Goal: Information Seeking & Learning: Learn about a topic

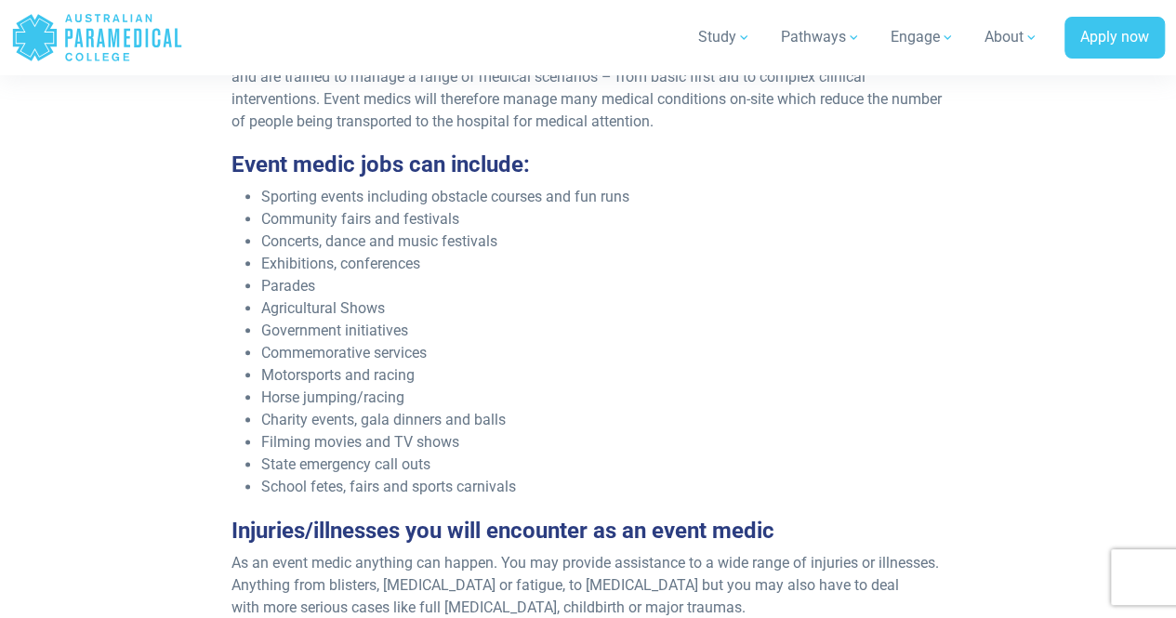
scroll to position [902, 0]
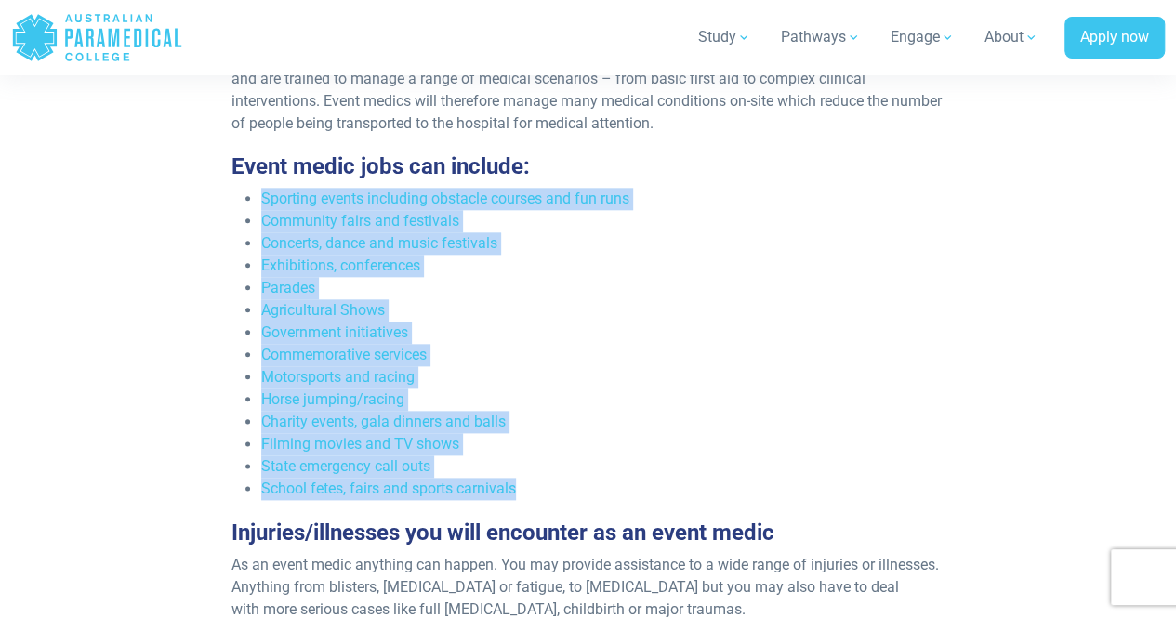
drag, startPoint x: 263, startPoint y: 198, endPoint x: 518, endPoint y: 487, distance: 385.2
click at [518, 487] on ul "Sporting events including obstacle courses and fun runs Community fairs and fes…" at bounding box center [587, 344] width 713 height 312
copy ul "Sporting events including obstacle courses and fun runs Community fairs and fes…"
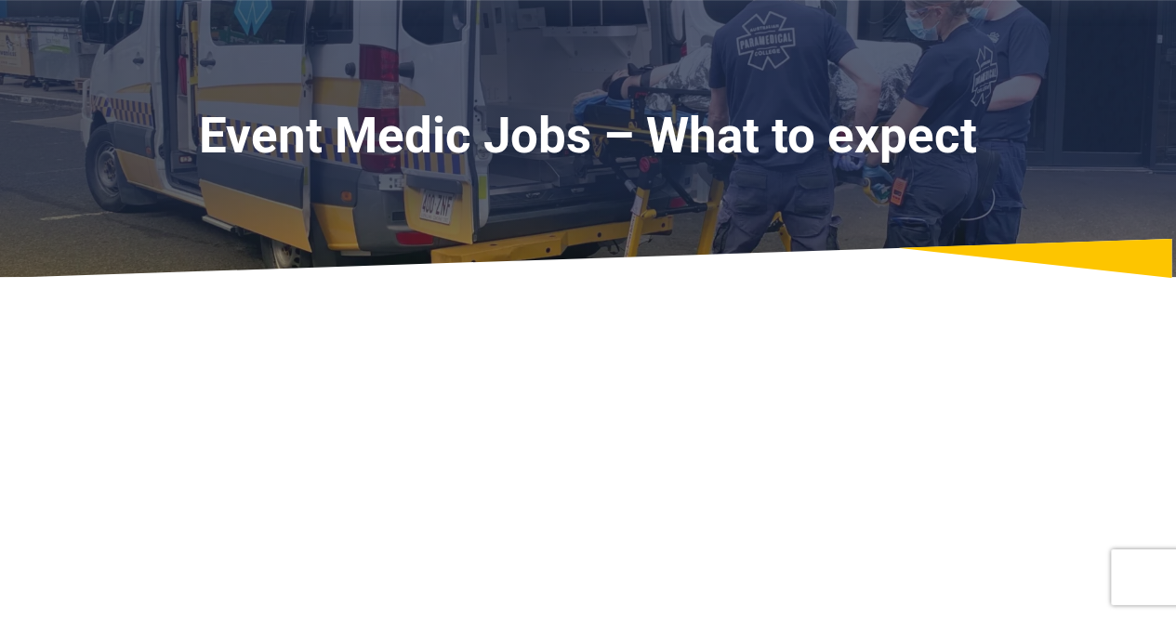
scroll to position [0, 0]
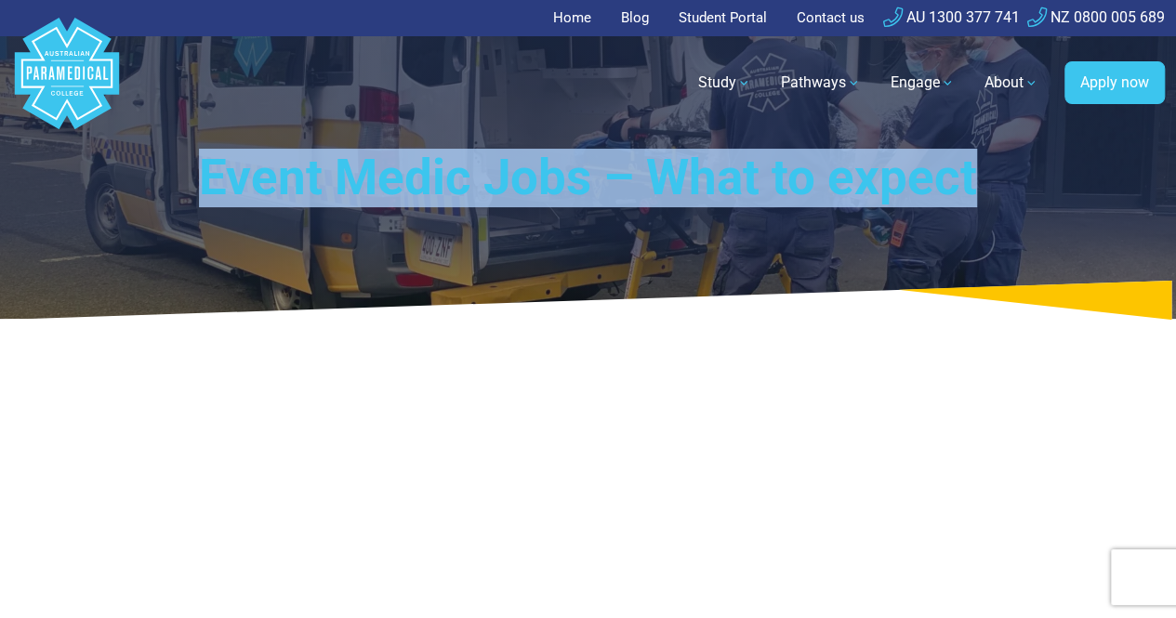
drag, startPoint x: 834, startPoint y: 158, endPoint x: 212, endPoint y: 159, distance: 621.8
click at [212, 159] on h1 "Event Medic Jobs – What to expect" at bounding box center [587, 178] width 865 height 59
copy h1 "Event Medic Jobs – What to expect"
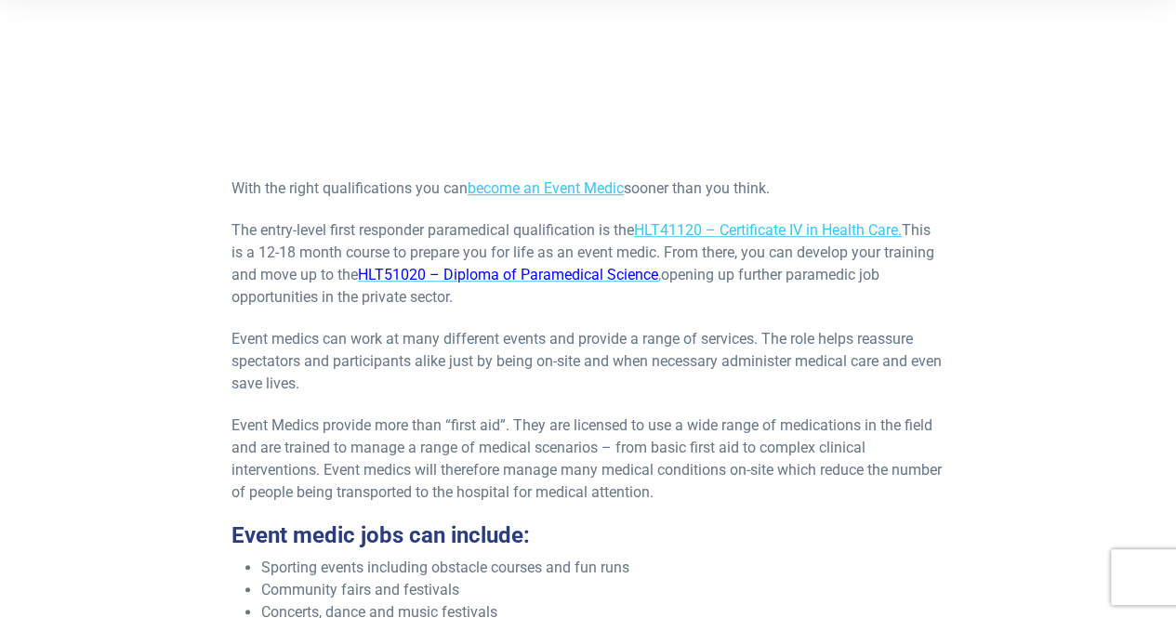
scroll to position [534, 0]
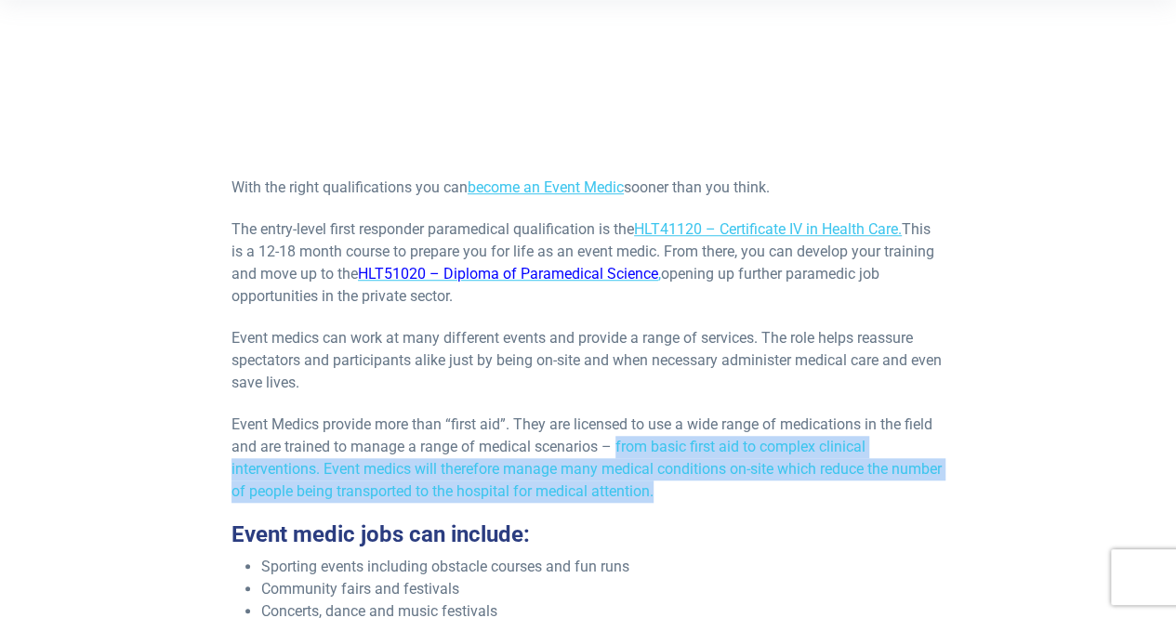
drag, startPoint x: 616, startPoint y: 445, endPoint x: 723, endPoint y: 486, distance: 114.4
click at [723, 486] on p "Event Medics provide more than “first aid”. They are licensed to use a wide ran…" at bounding box center [587, 458] width 713 height 89
copy p "from basic first aid to complex clinical interventions. Event medics will there…"
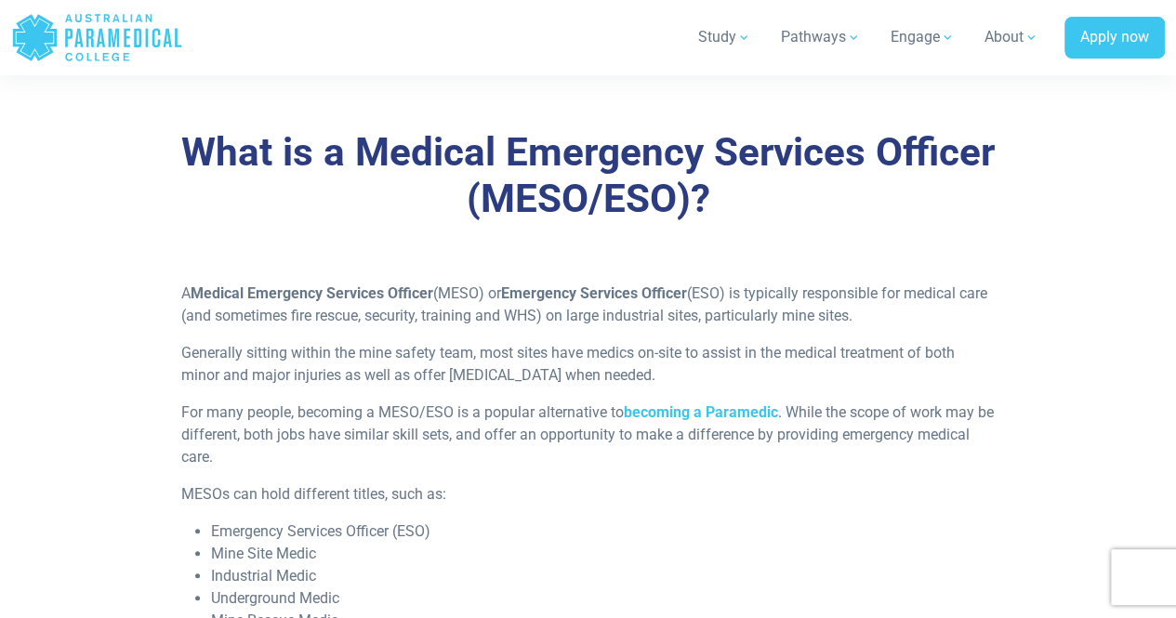
scroll to position [467, 0]
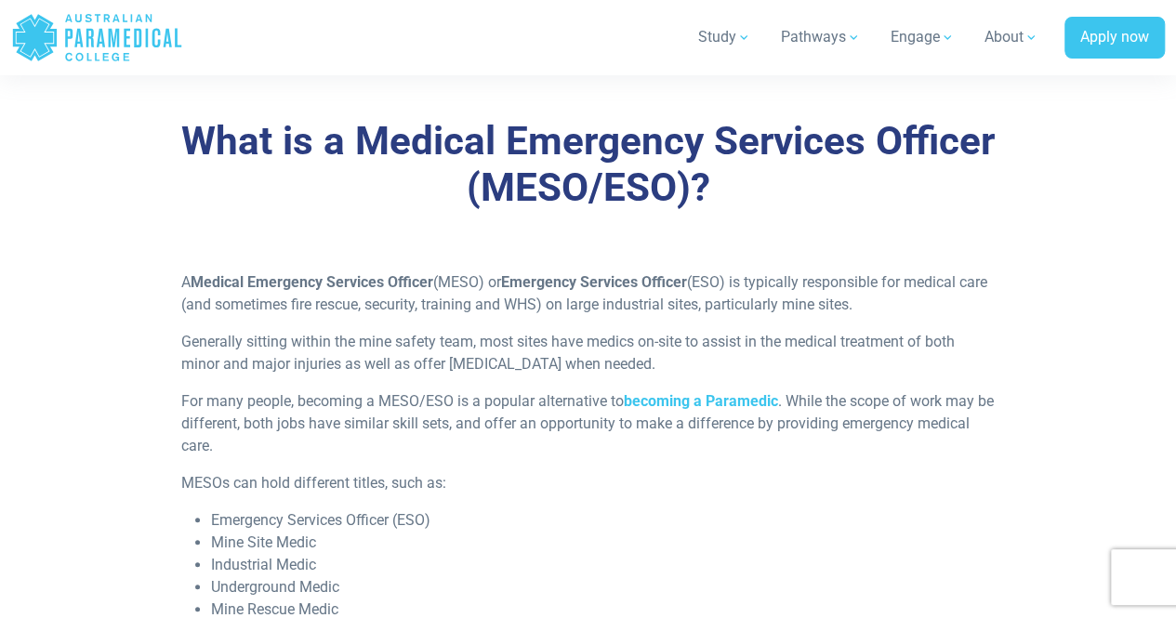
drag, startPoint x: 186, startPoint y: 279, endPoint x: 890, endPoint y: 306, distance: 705.0
click at [890, 306] on p "A Medical Emergency Services Officer (MESO) or Emergency Services Officer (ESO)…" at bounding box center [587, 293] width 813 height 45
copy p "A Medical Emergency Services Officer (MESO) or Emergency Services Officer (ESO)…"
drag, startPoint x: 184, startPoint y: 276, endPoint x: 894, endPoint y: 304, distance: 710.6
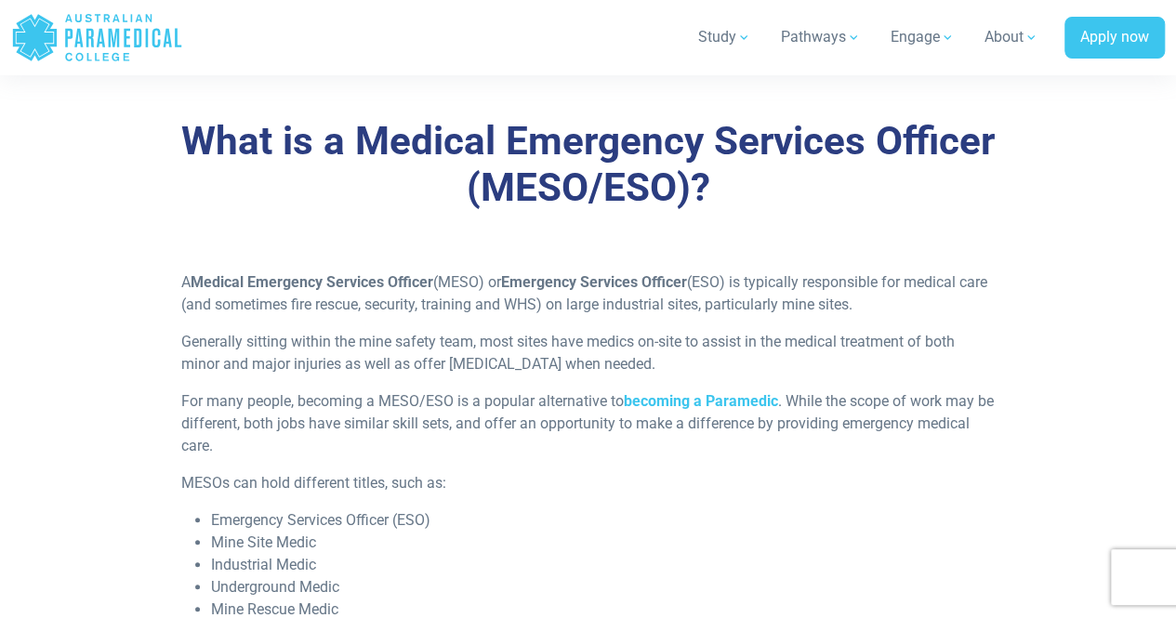
click at [894, 304] on p "A Medical Emergency Services Officer (MESO) or Emergency Services Officer (ESO)…" at bounding box center [587, 293] width 813 height 45
copy p "A Medical Emergency Services Officer (MESO) or Emergency Services Officer (ESO)…"
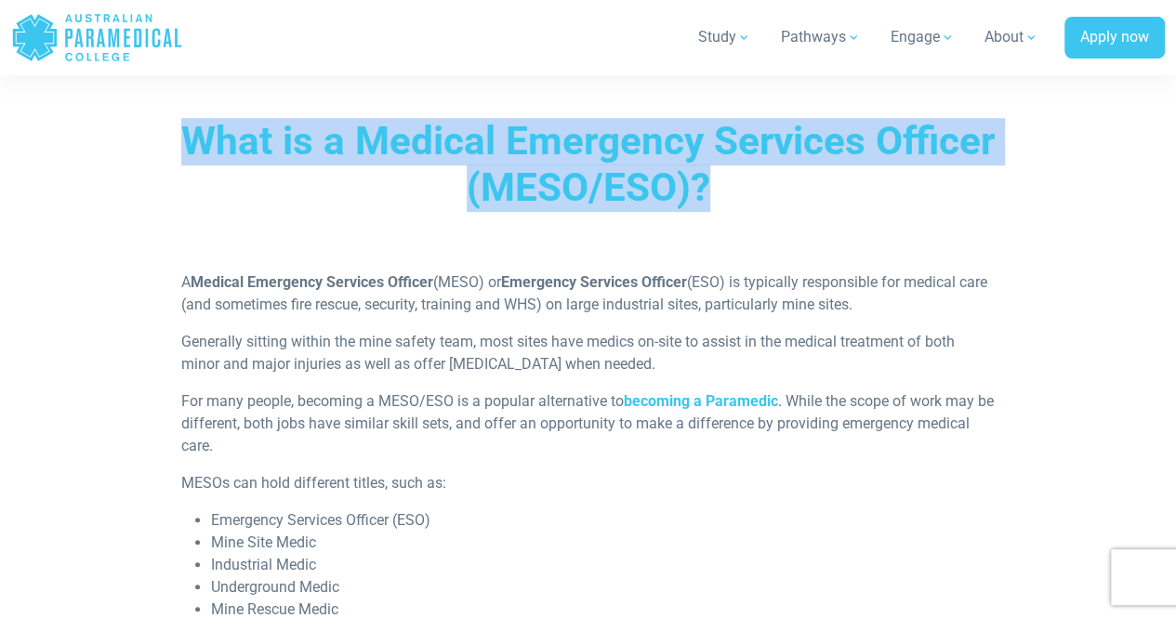
drag, startPoint x: 729, startPoint y: 199, endPoint x: 182, endPoint y: 138, distance: 549.8
click at [182, 138] on h3 "What is a Medical Emergency Services Officer (MESO/ESO)?" at bounding box center [588, 165] width 980 height 94
copy h3 "What is a Medical Emergency Services Officer (MESO/ESO)?"
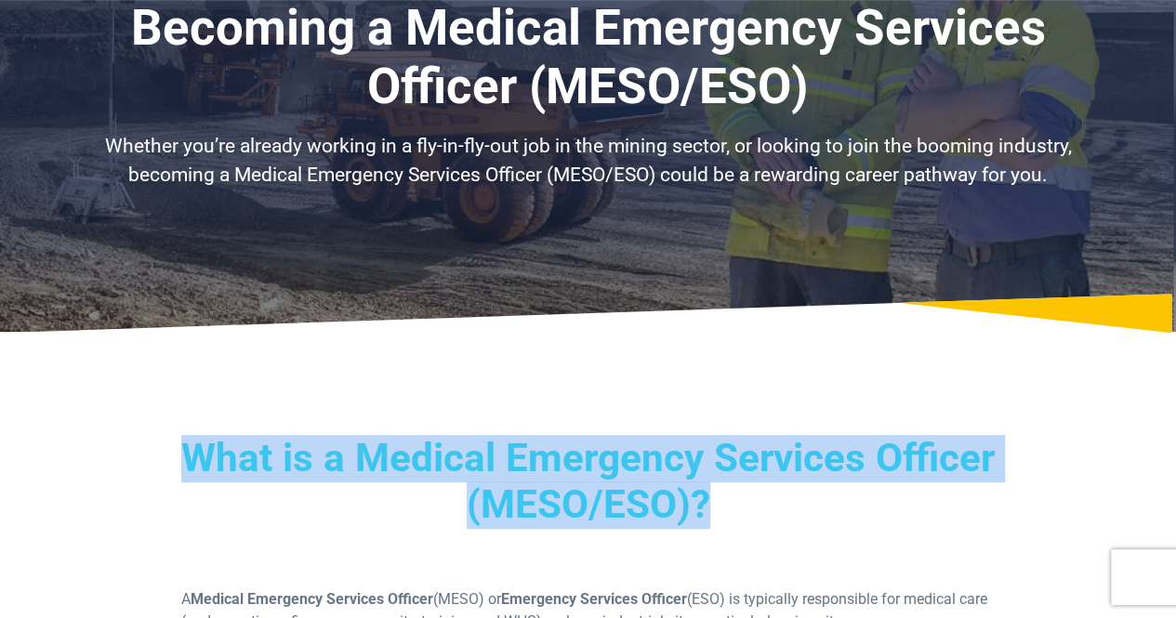
scroll to position [0, 0]
